Goal: Information Seeking & Learning: Learn about a topic

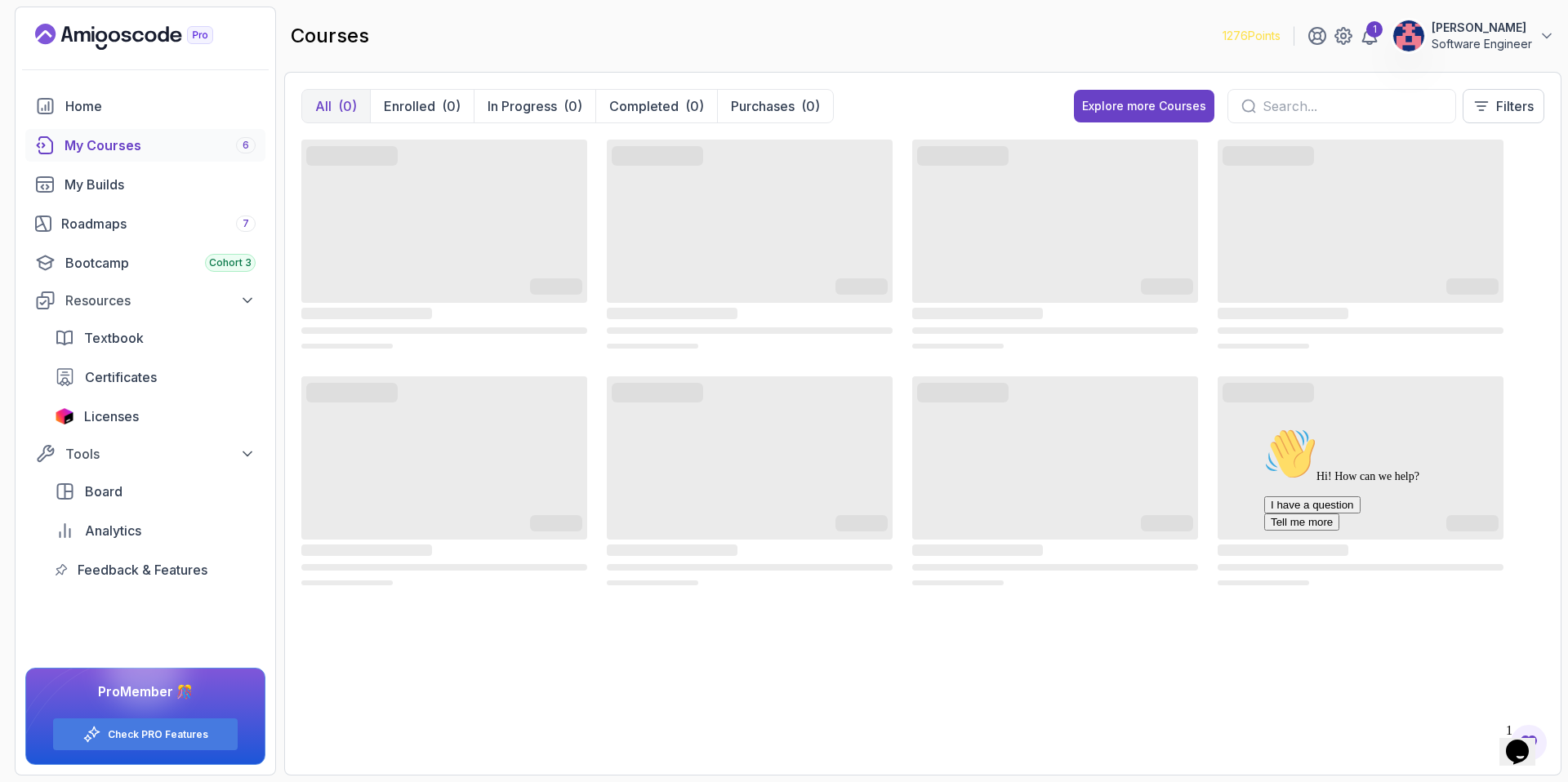
click at [1281, 109] on input "text" at bounding box center [1352, 106] width 180 height 19
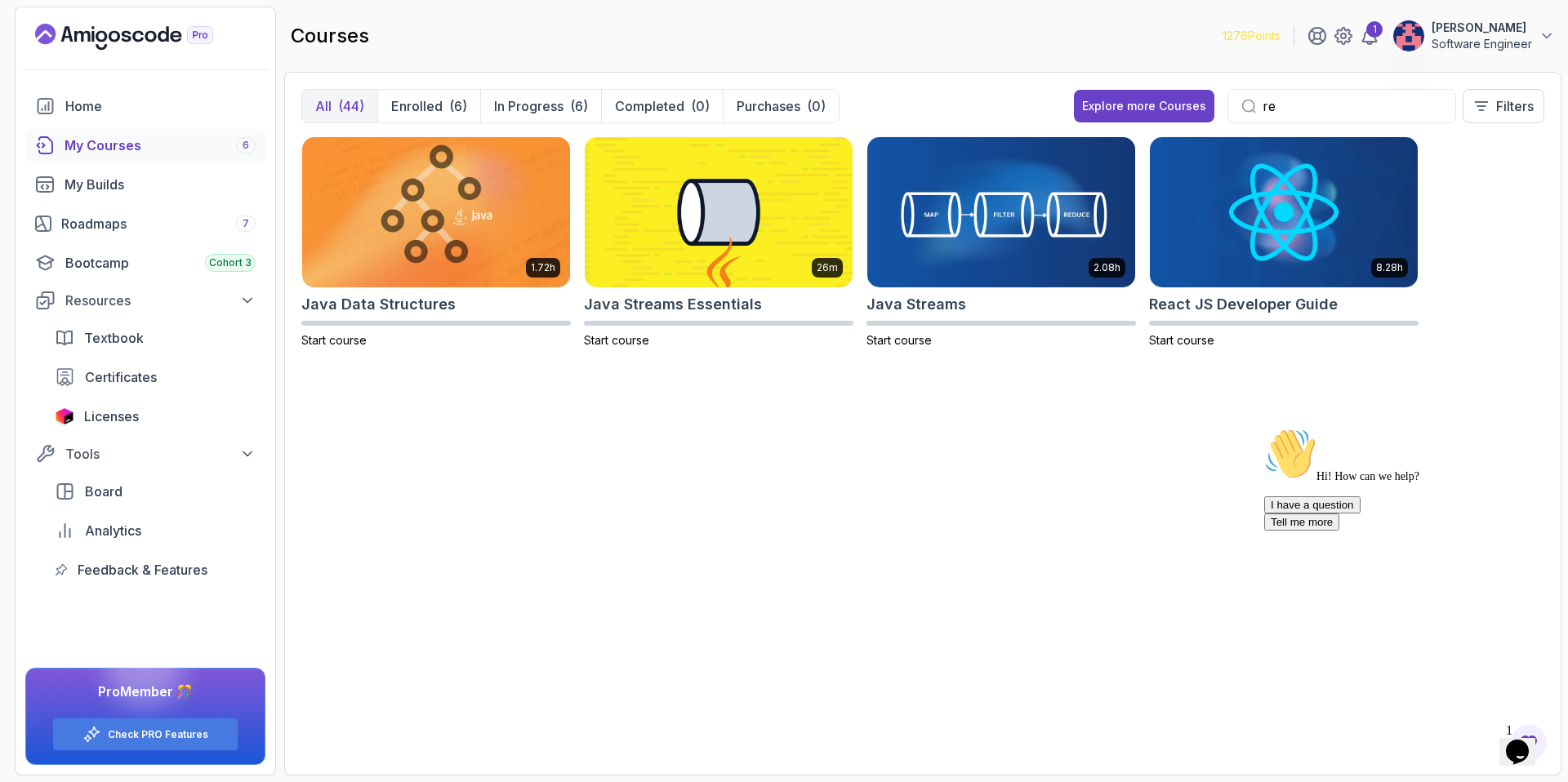
type input "r"
